Goal: Transaction & Acquisition: Book appointment/travel/reservation

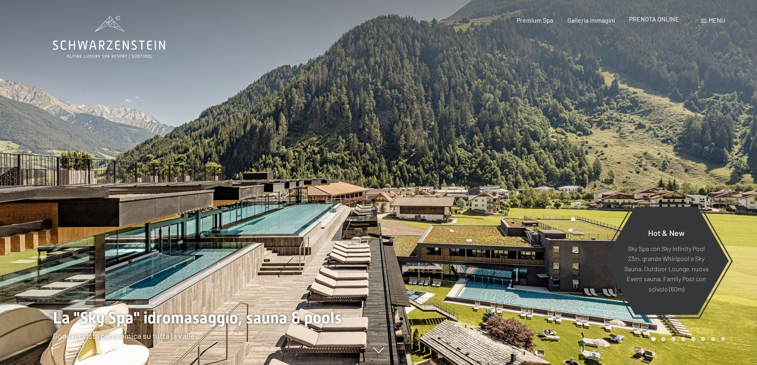
click at [653, 18] on span "PRENOTA ONLINE" at bounding box center [654, 19] width 50 height 8
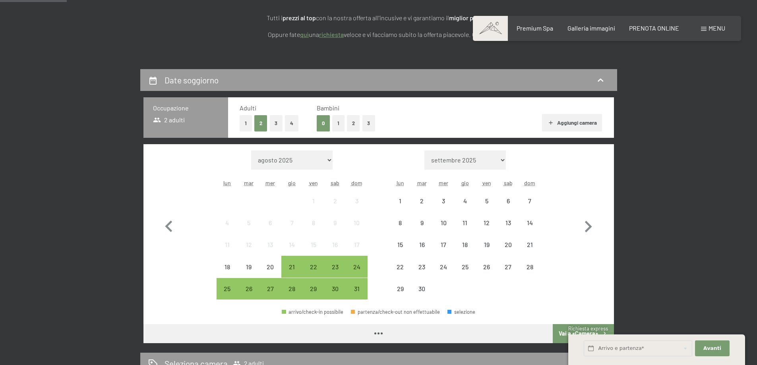
scroll to position [159, 0]
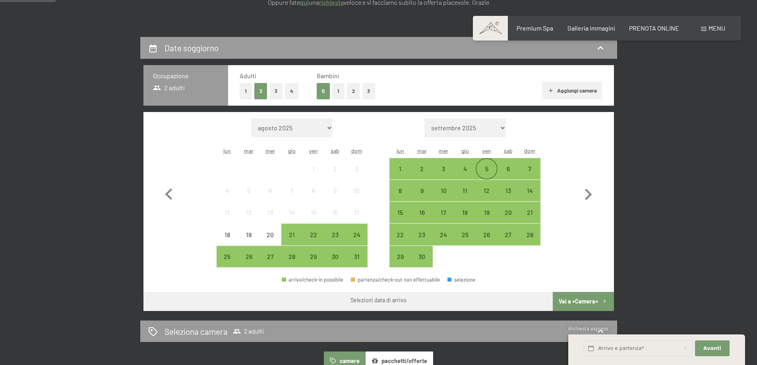
click at [491, 169] on div "5" at bounding box center [486, 176] width 20 height 20
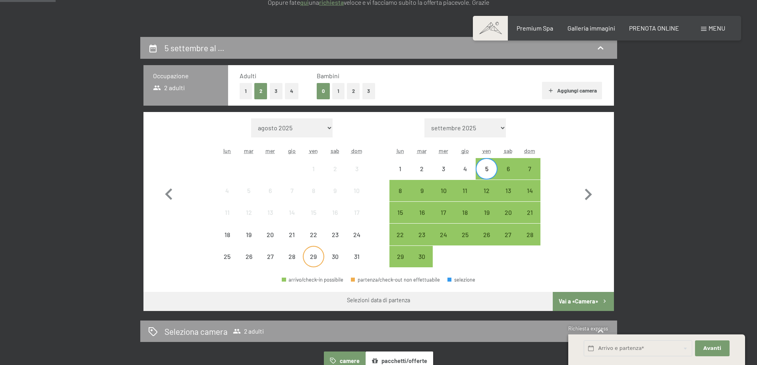
click at [314, 256] on div "29" at bounding box center [314, 264] width 20 height 20
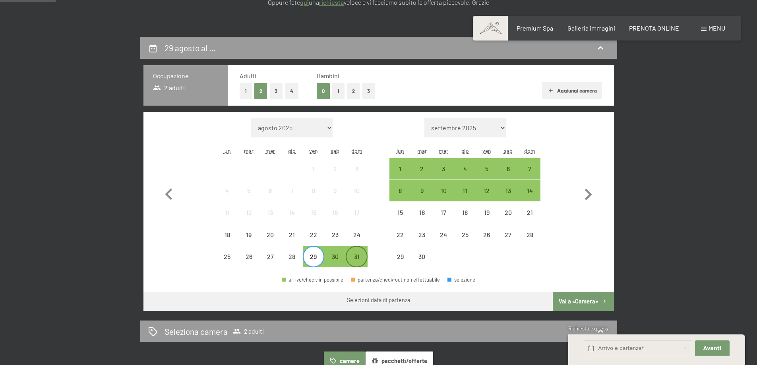
click at [358, 255] on div "31" at bounding box center [356, 264] width 20 height 20
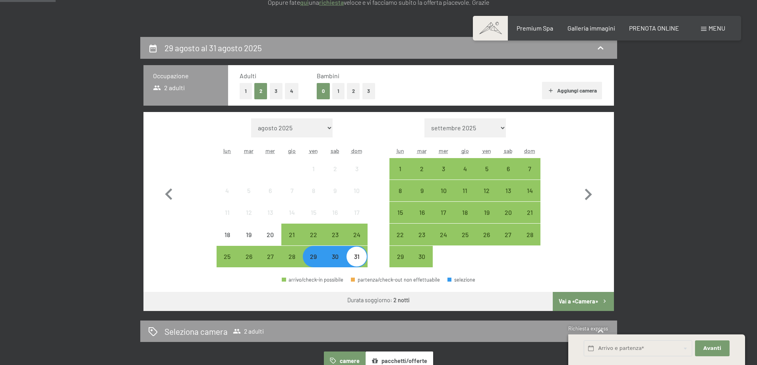
click at [588, 302] on button "Vai a «Camera»" at bounding box center [583, 301] width 61 height 19
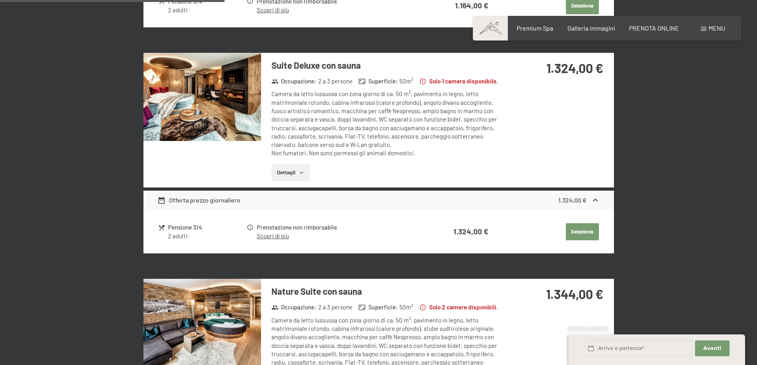
scroll to position [116, 0]
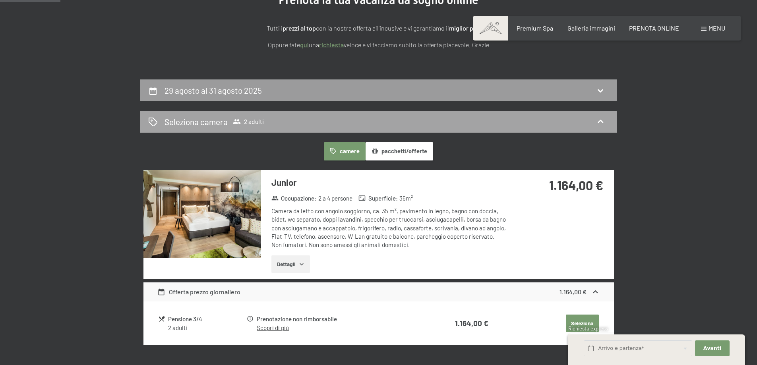
click at [502, 116] on div "Seleziona camera 2 adulti" at bounding box center [378, 122] width 461 height 12
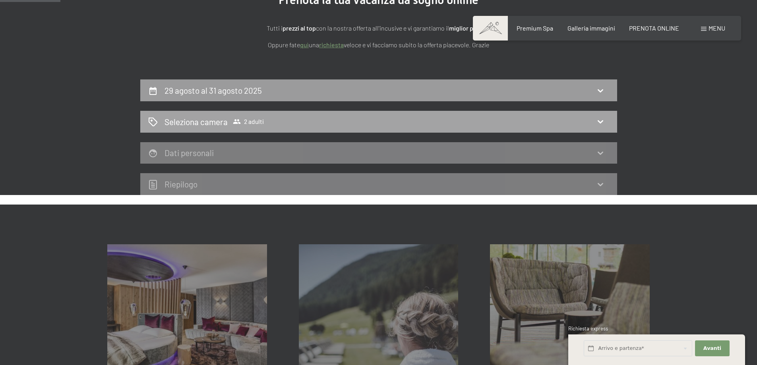
click at [387, 112] on div "Seleziona camera 2 adulti" at bounding box center [378, 122] width 477 height 22
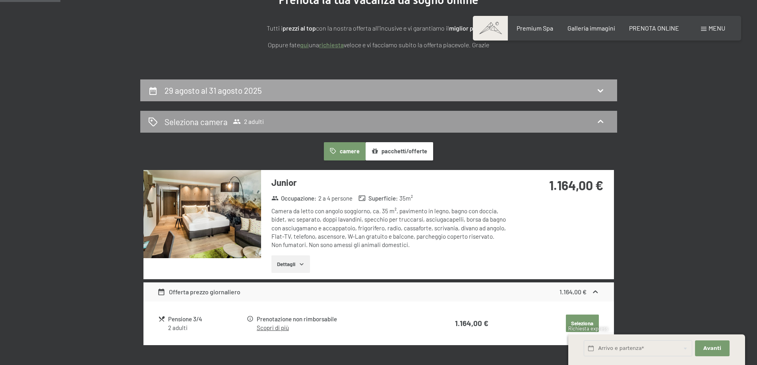
click at [286, 91] on div "29 agosto al 31 agosto 2025" at bounding box center [378, 91] width 461 height 12
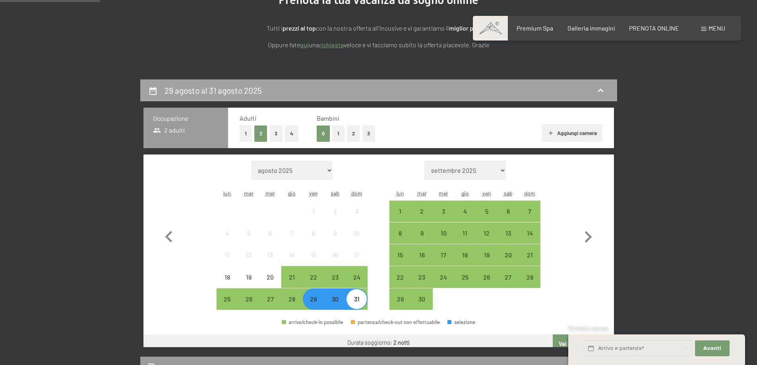
scroll to position [196, 0]
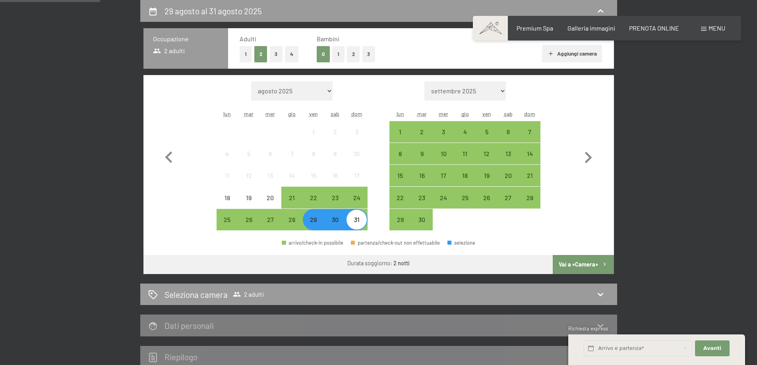
click at [377, 52] on div "Adulti 1 2 3 4 Bambini 0 1 2 3 Aggiungi camera" at bounding box center [421, 49] width 363 height 28
click at [367, 54] on button "3" at bounding box center [368, 54] width 13 height 16
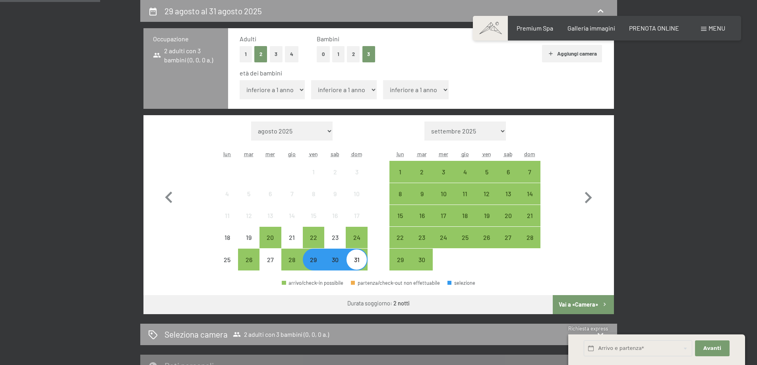
click at [273, 90] on select "inferiore a 1 anno 1 anno 2 anni 3 anni 4 anni 5 anni 6 anni 7 anni 8 anni 9 an…" at bounding box center [273, 89] width 66 height 19
select select "2"
click at [240, 80] on select "inferiore a 1 anno 1 anno 2 anni 3 anni 4 anni 5 anni 6 anni 7 anni 8 anni 9 an…" at bounding box center [273, 89] width 66 height 19
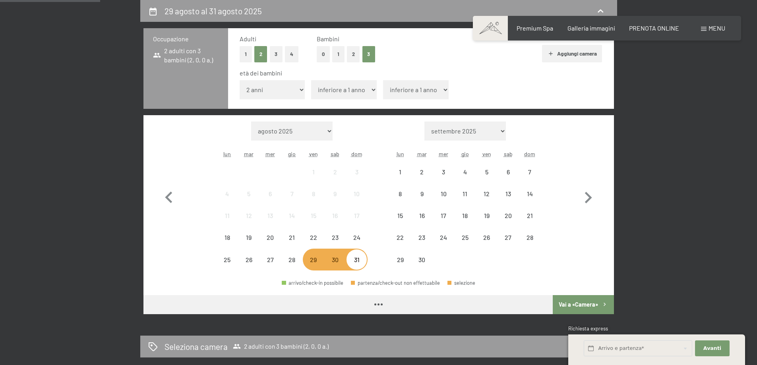
click at [338, 92] on select "inferiore a 1 anno 1 anno 2 anni 3 anni 4 anni 5 anni 6 anni 7 anni 8 anni 9 an…" at bounding box center [344, 89] width 66 height 19
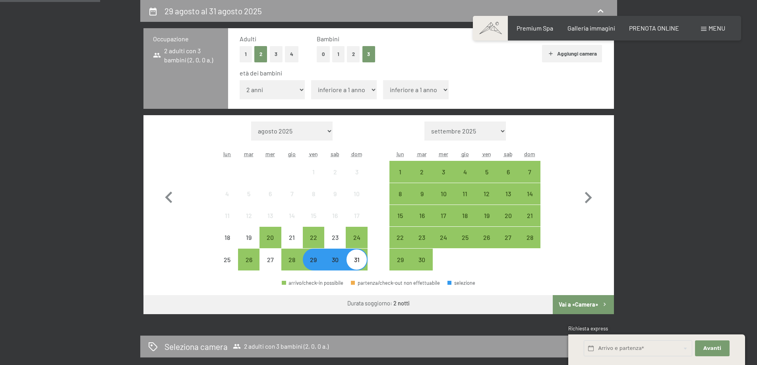
select select "8"
click at [311, 80] on select "inferiore a 1 anno 1 anno 2 anni 3 anni 4 anni 5 anni 6 anni 7 anni 8 anni 9 an…" at bounding box center [344, 89] width 66 height 19
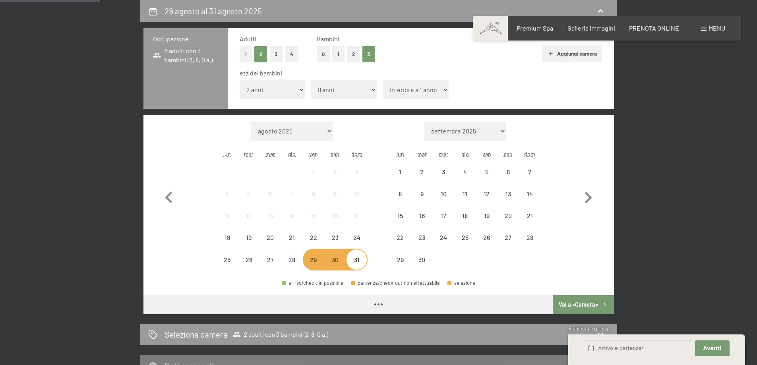
click at [398, 87] on select "inferiore a 1 anno 1 anno 2 anni 3 anni 4 anni 5 anni 6 anni 7 anni 8 anni 9 an…" at bounding box center [416, 89] width 66 height 19
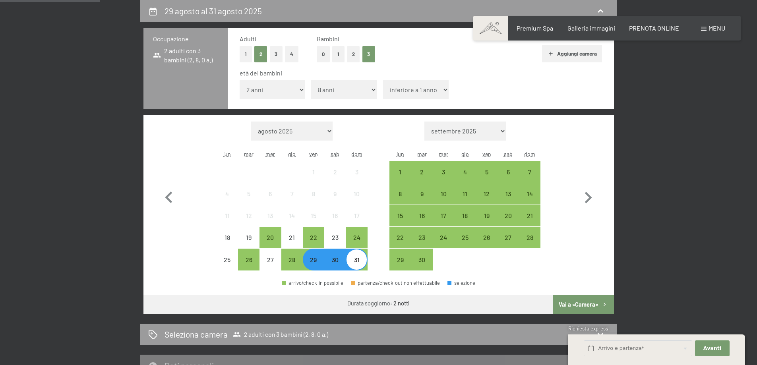
select select "10"
click at [383, 80] on select "inferiore a 1 anno 1 anno 2 anni 3 anni 4 anni 5 anni 6 anni 7 anni 8 anni 9 an…" at bounding box center [416, 89] width 66 height 19
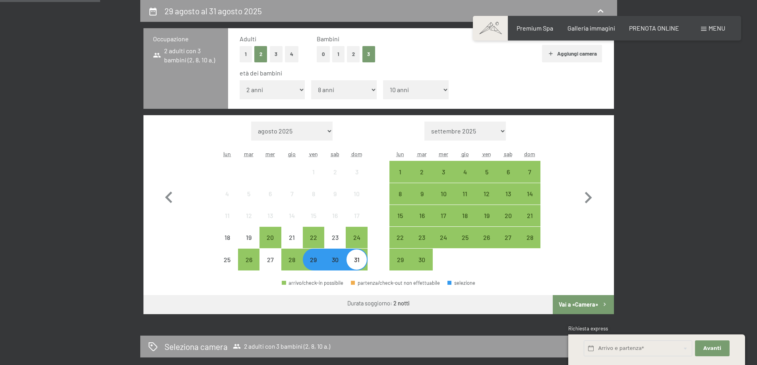
click at [579, 307] on button "Vai a «Camera»" at bounding box center [583, 304] width 61 height 19
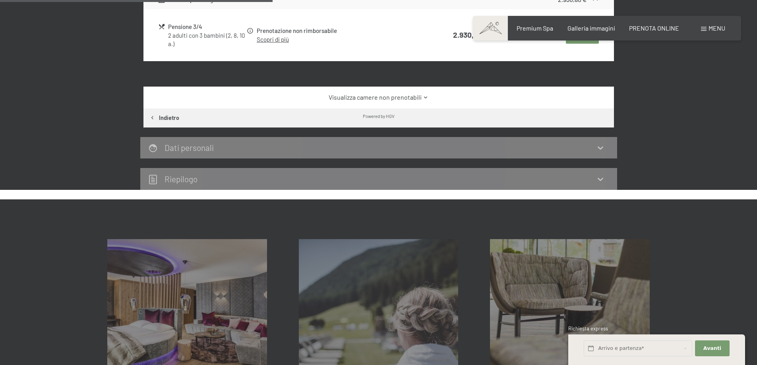
scroll to position [116, 0]
